Goal: Check status: Check status

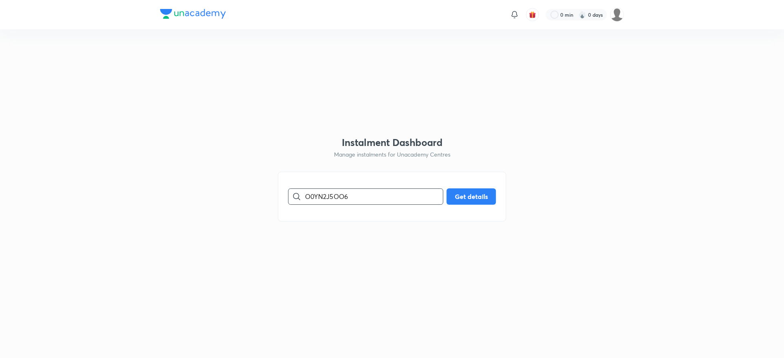
type input "O0YN2J5OO6"
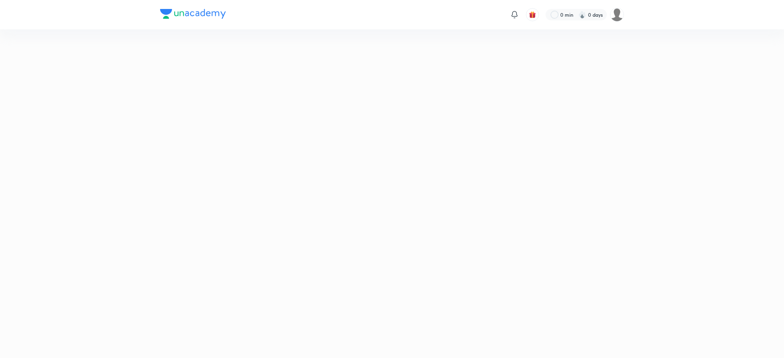
click at [463, 29] on html "0 min 0 days No internet connection" at bounding box center [392, 14] width 784 height 29
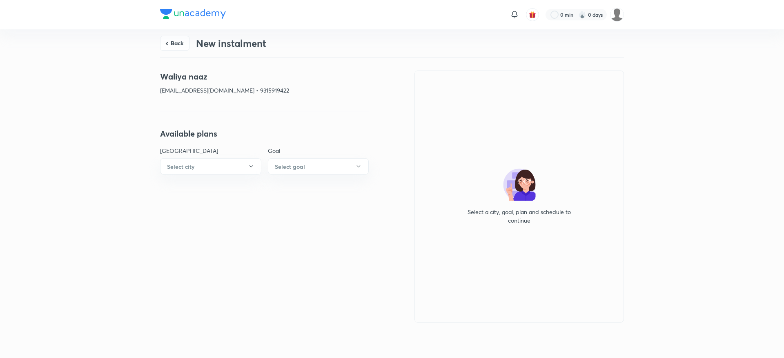
drag, startPoint x: 295, startPoint y: 69, endPoint x: 285, endPoint y: 72, distance: 11.0
click at [285, 72] on div "Back New instalment Waliya naaz [EMAIL_ADDRESS][DOMAIN_NAME] • 9315919422 Avail…" at bounding box center [392, 192] width 464 height 326
drag, startPoint x: 276, startPoint y: 92, endPoint x: 147, endPoint y: 69, distance: 131.4
click at [147, 69] on div "Back New instalment Waliya naaz [EMAIL_ADDRESS][DOMAIN_NAME] • 9315919422 Avail…" at bounding box center [392, 192] width 784 height 326
copy div "Waliya naaz [EMAIL_ADDRESS][DOMAIN_NAME] • 9315919422"
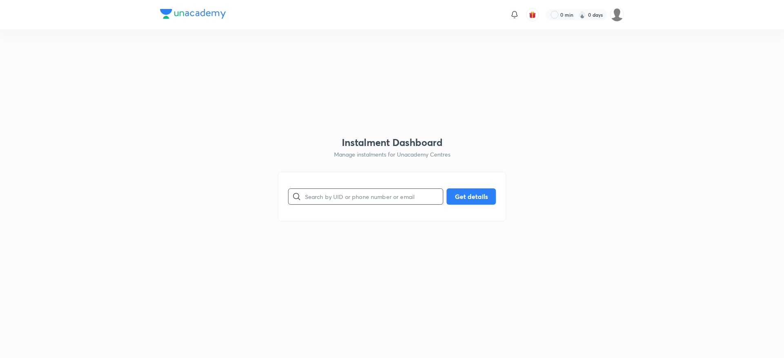
click at [324, 201] on input "text" at bounding box center [374, 196] width 138 height 21
paste input "TKY7WCWWK6"
type input "TKY7WCWWK6"
click at [470, 193] on button "Get details" at bounding box center [470, 196] width 49 height 16
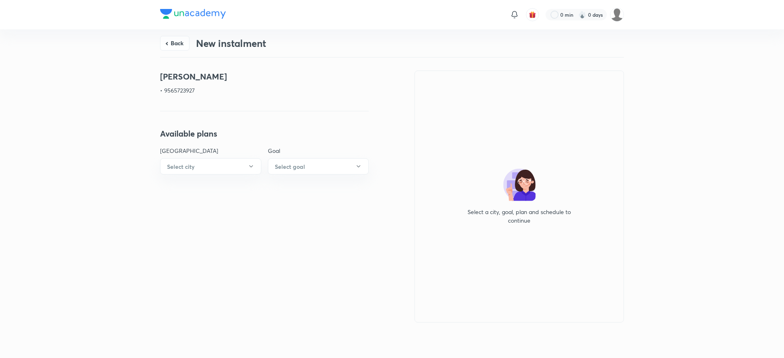
drag, startPoint x: 206, startPoint y: 96, endPoint x: 137, endPoint y: 71, distance: 74.0
click at [137, 71] on div "Back New instalment Reema mishra • 9565723927 Available plans Center city Selec…" at bounding box center [392, 192] width 784 height 326
copy div "Reema mishra • 9565723927"
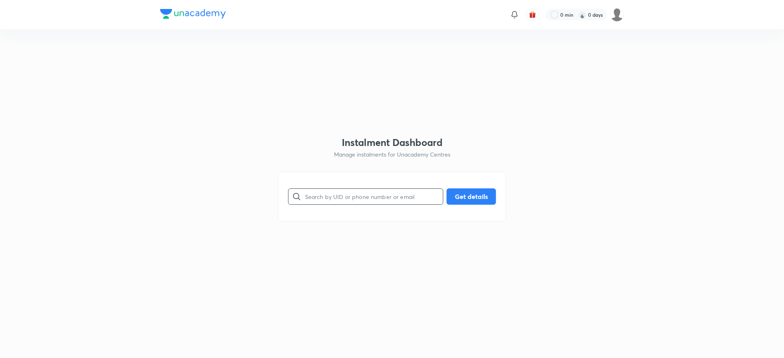
drag, startPoint x: 0, startPoint y: 0, endPoint x: 320, endPoint y: 199, distance: 376.6
click at [320, 199] on input "text" at bounding box center [374, 196] width 138 height 21
paste input "MANU0ORJSEL"
type input "MANU0ORJSEL"
click at [484, 196] on button "Get details" at bounding box center [470, 196] width 49 height 16
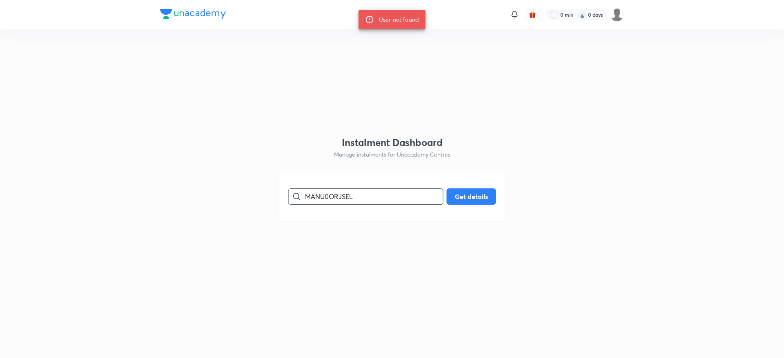
click at [362, 197] on input "MANU0ORJSEL" at bounding box center [374, 196] width 138 height 21
drag, startPoint x: 362, startPoint y: 197, endPoint x: 486, endPoint y: 198, distance: 124.9
click at [486, 198] on div "MANU0ORJSEL ​ Get details" at bounding box center [392, 197] width 208 height 16
click at [486, 198] on button "Get details" at bounding box center [470, 196] width 49 height 16
type input "L2Y7SE6PV1"
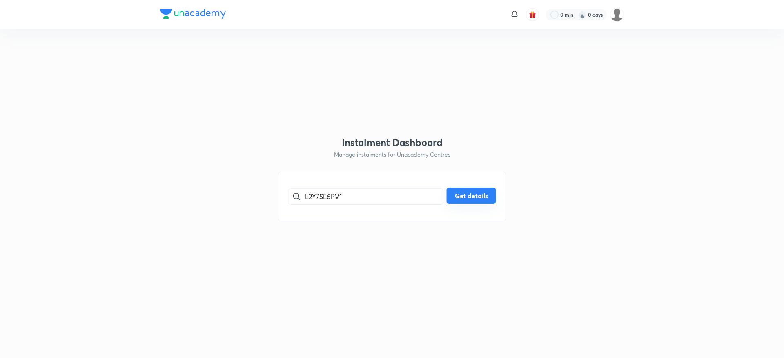
click at [473, 196] on button "Get details" at bounding box center [470, 196] width 49 height 16
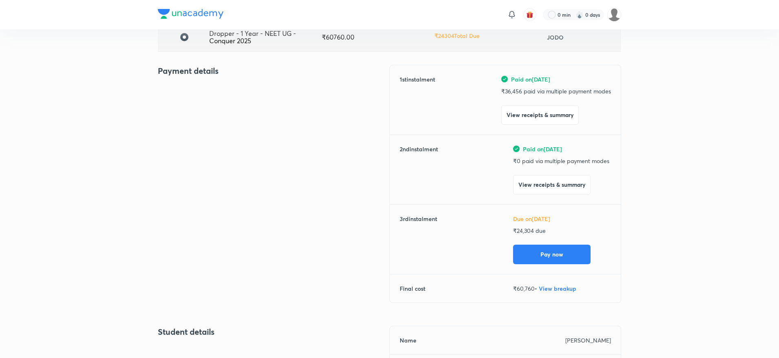
scroll to position [72, 0]
